Goal: Transaction & Acquisition: Purchase product/service

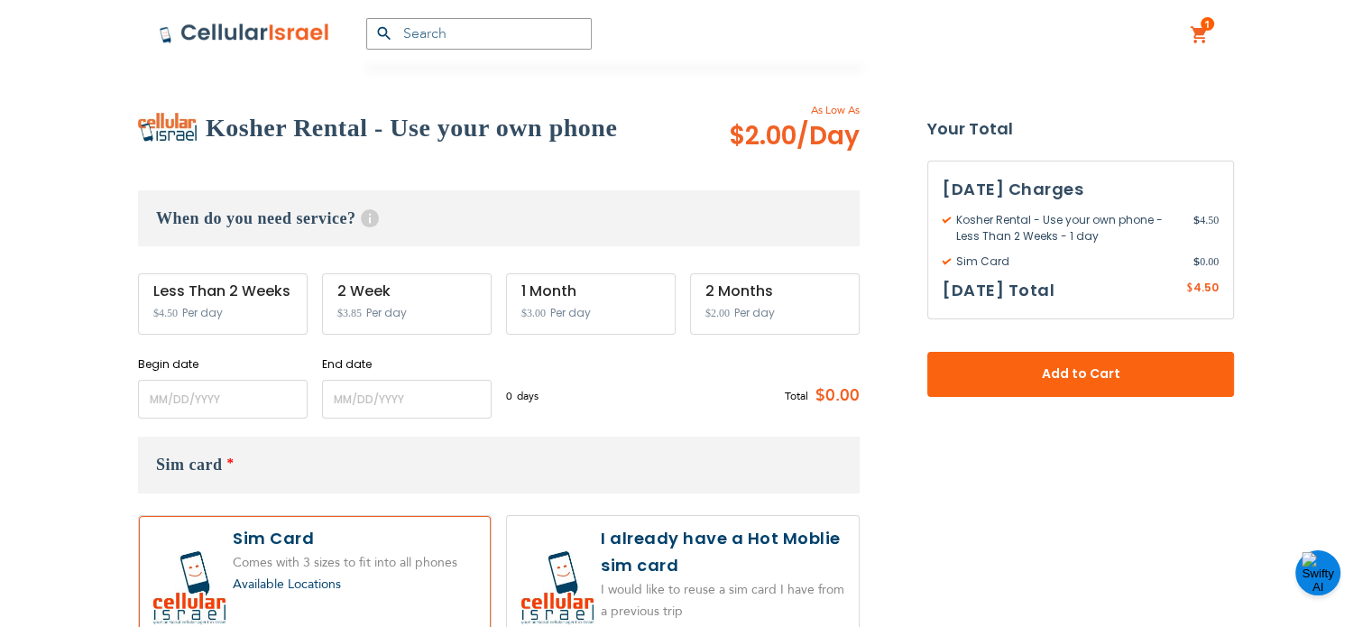
scroll to position [307, 0]
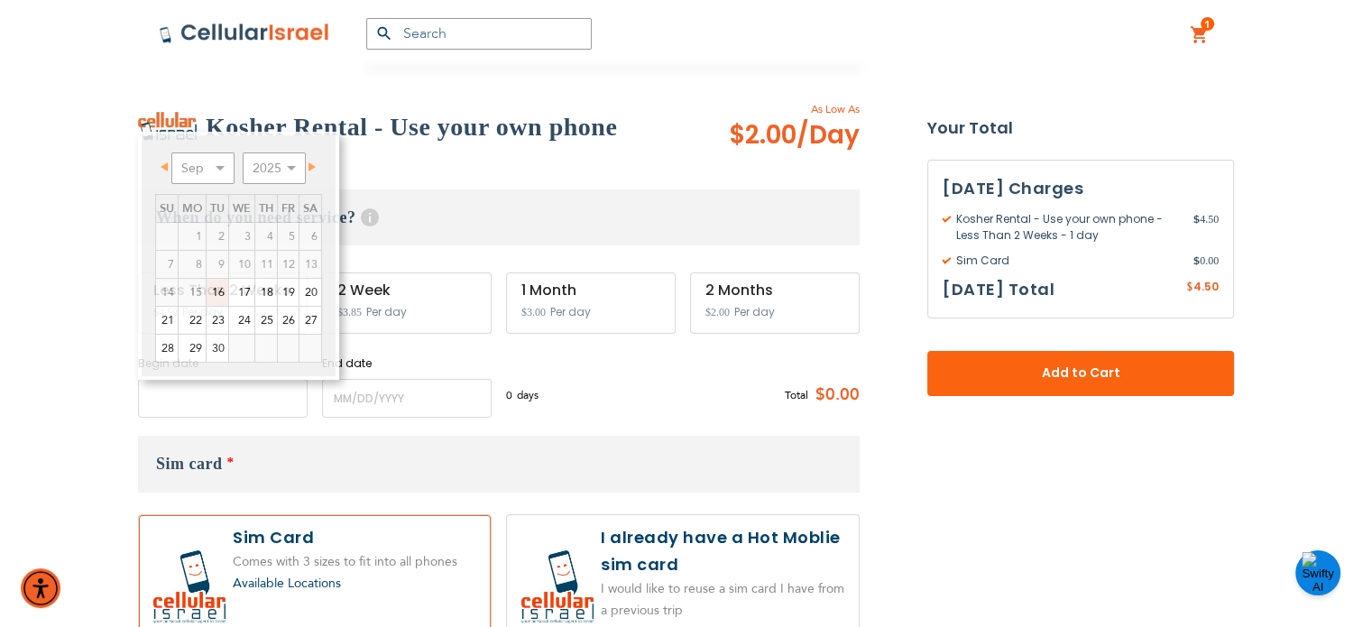
click at [252, 393] on input "name" at bounding box center [223, 398] width 170 height 39
click at [289, 293] on link "19" at bounding box center [288, 292] width 21 height 27
type input "[DATE]"
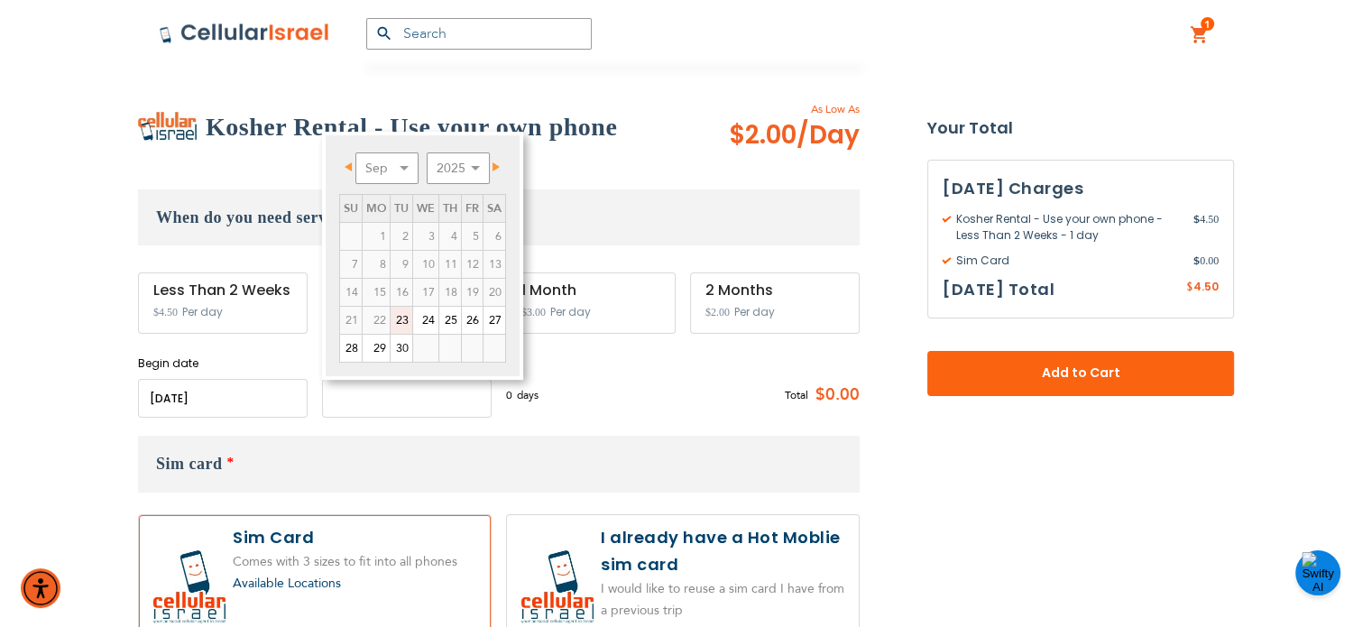
click at [364, 396] on input "name" at bounding box center [407, 398] width 170 height 39
click at [498, 165] on span "Next" at bounding box center [495, 166] width 7 height 9
click at [397, 318] on link "21" at bounding box center [402, 320] width 22 height 27
type input "[DATE]"
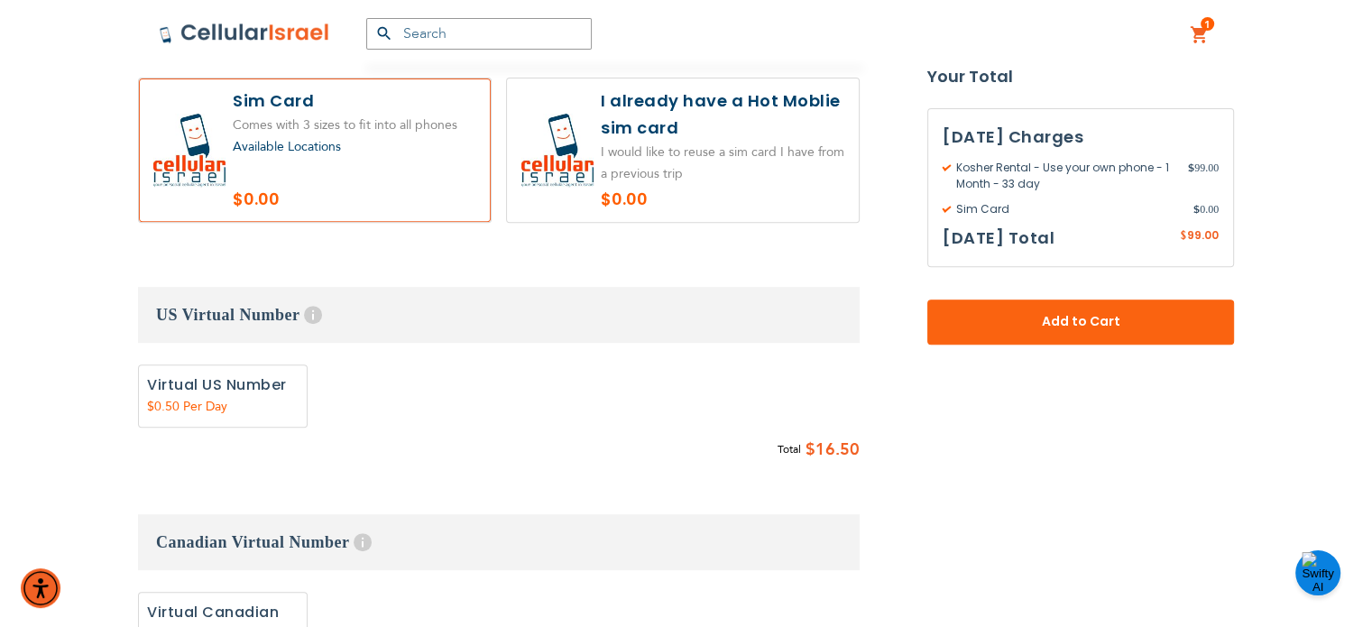
scroll to position [750, 0]
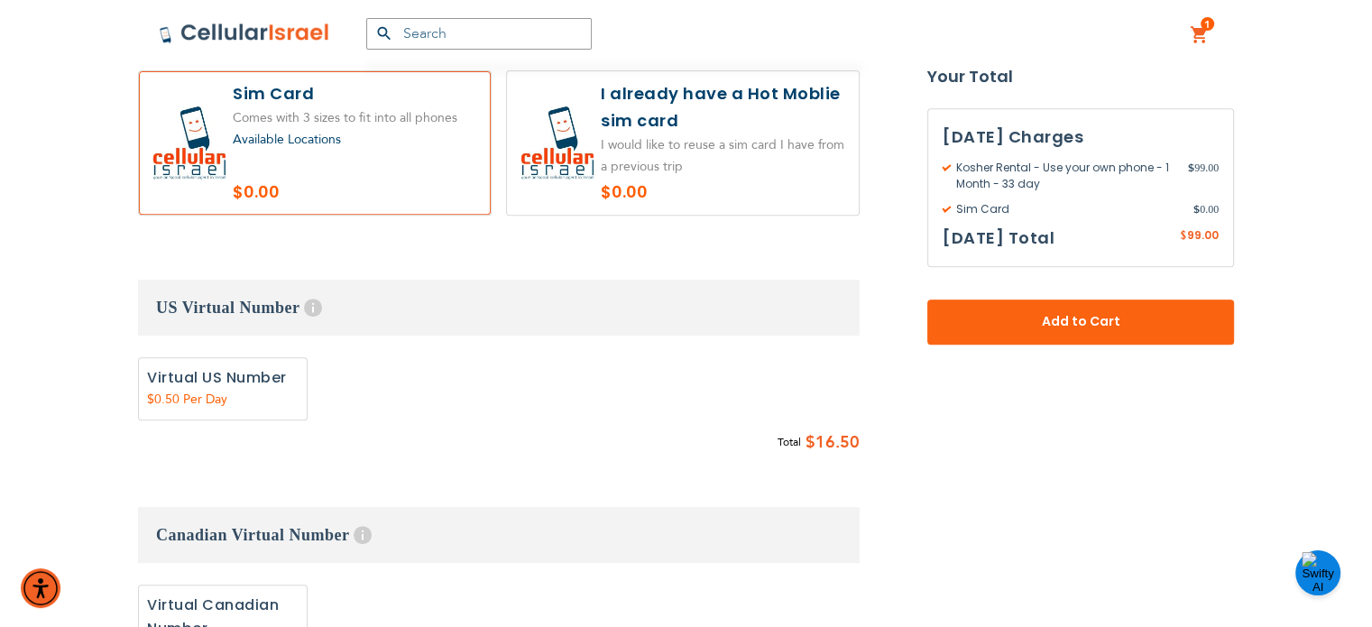
click at [255, 381] on label "Add" at bounding box center [223, 388] width 170 height 63
radio input "true"
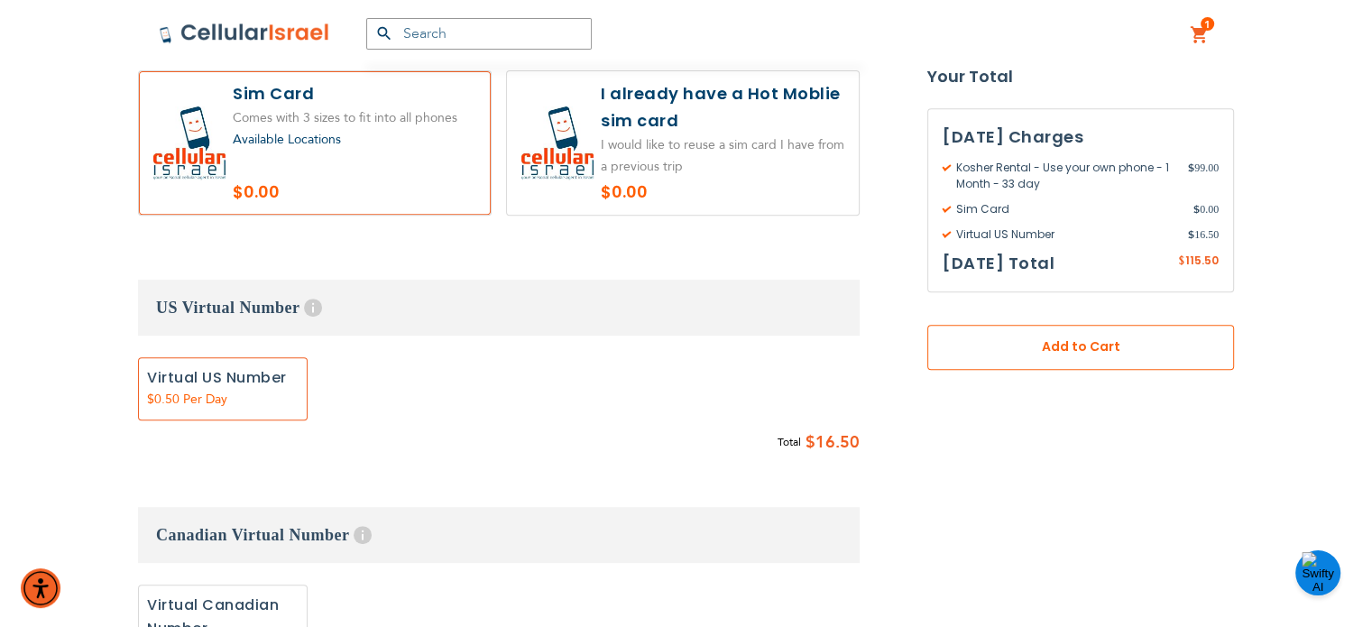
click at [1054, 349] on span "Add to Cart" at bounding box center [1081, 347] width 188 height 19
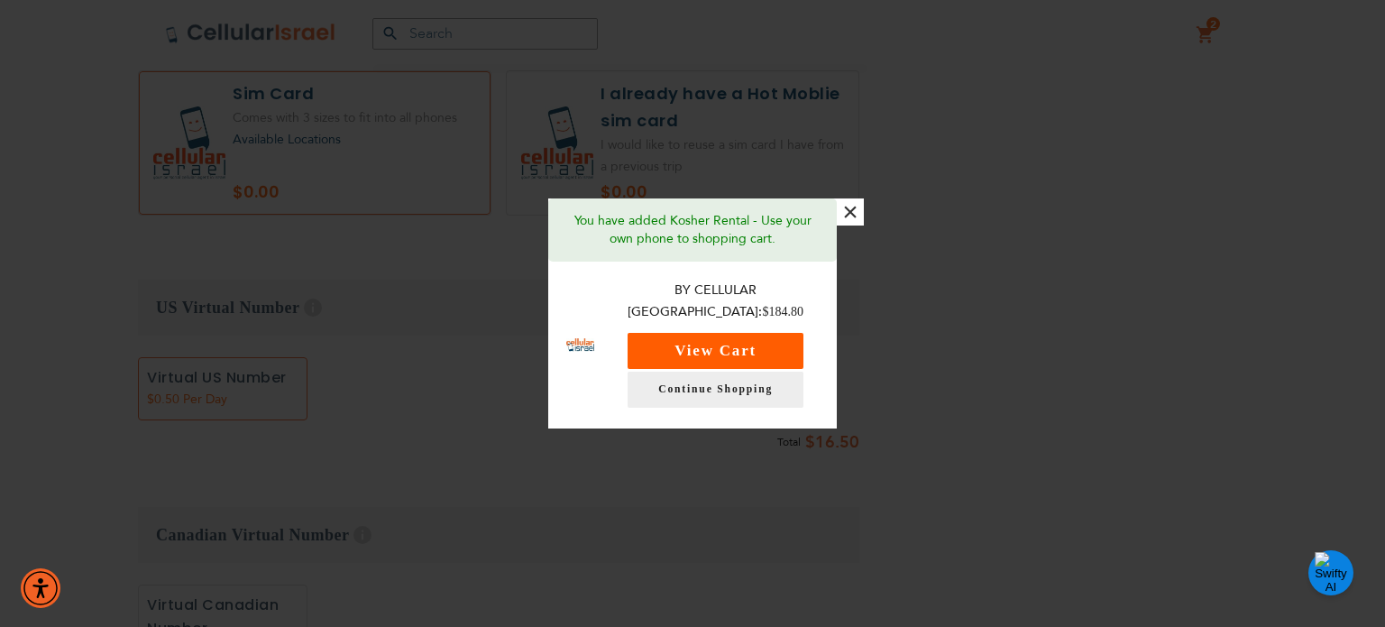
click at [755, 335] on button "View Cart" at bounding box center [716, 351] width 176 height 36
